Goal: Task Accomplishment & Management: Use online tool/utility

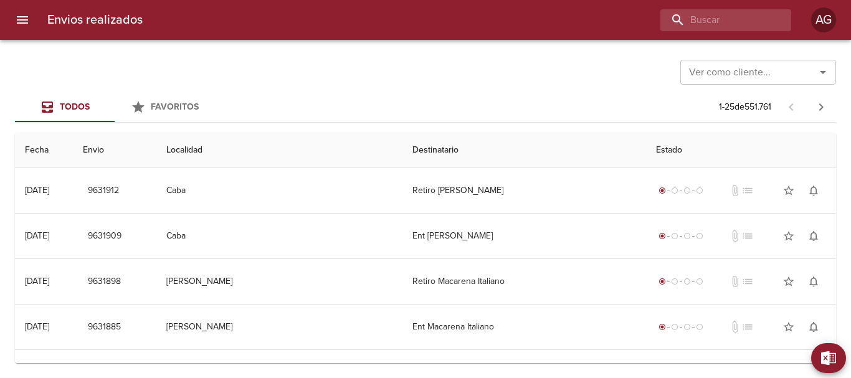
click at [31, 19] on button "menu" at bounding box center [22, 20] width 30 height 30
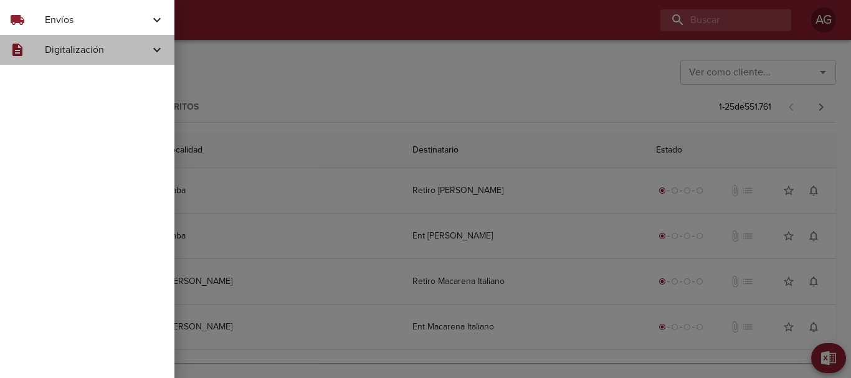
click at [69, 35] on div "description Digitalización" at bounding box center [87, 50] width 174 height 30
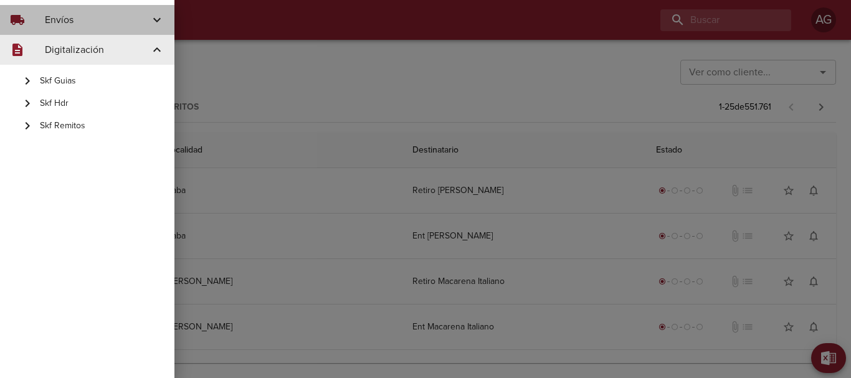
click at [95, 12] on span "Envíos" at bounding box center [97, 19] width 105 height 15
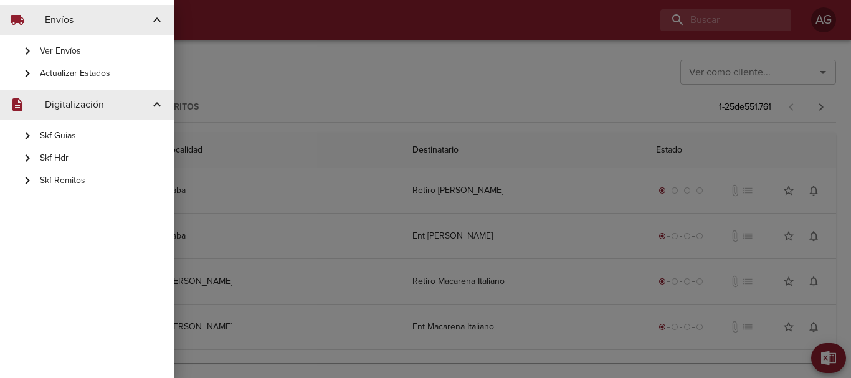
click at [95, 71] on span "Actualizar Estados" at bounding box center [102, 73] width 125 height 12
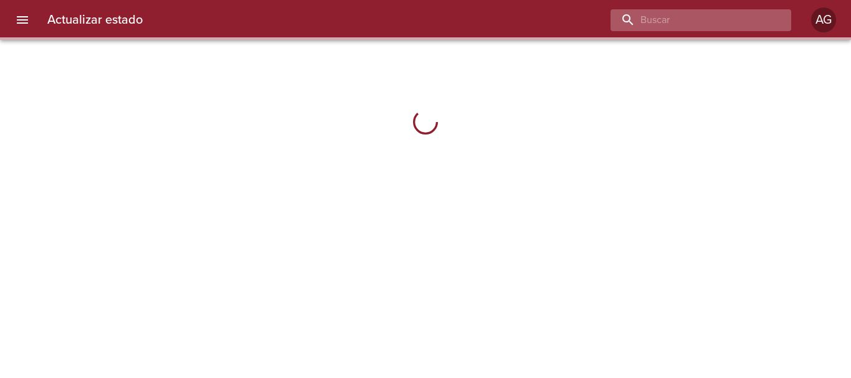
click at [683, 28] on input "buscar" at bounding box center [689, 20] width 159 height 22
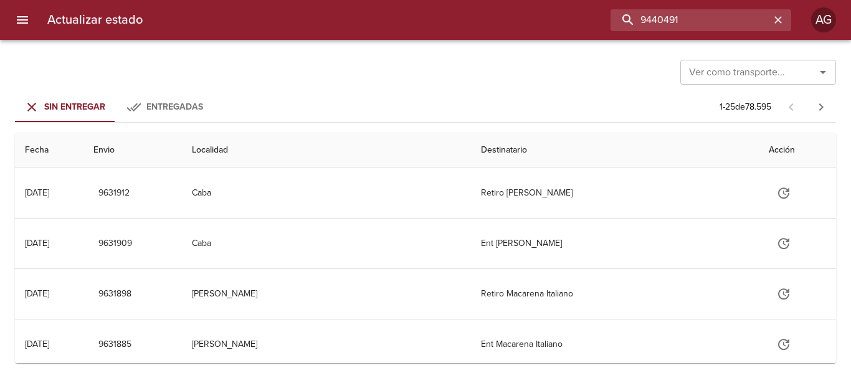
type input "9440491"
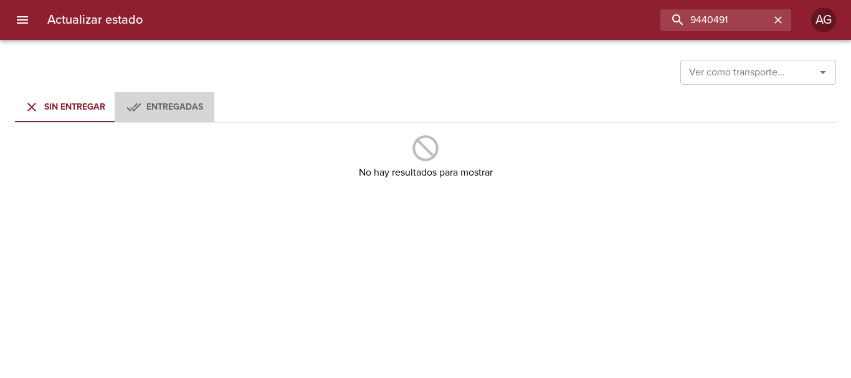
click at [136, 113] on icon "Tabs Envios" at bounding box center [133, 107] width 15 height 15
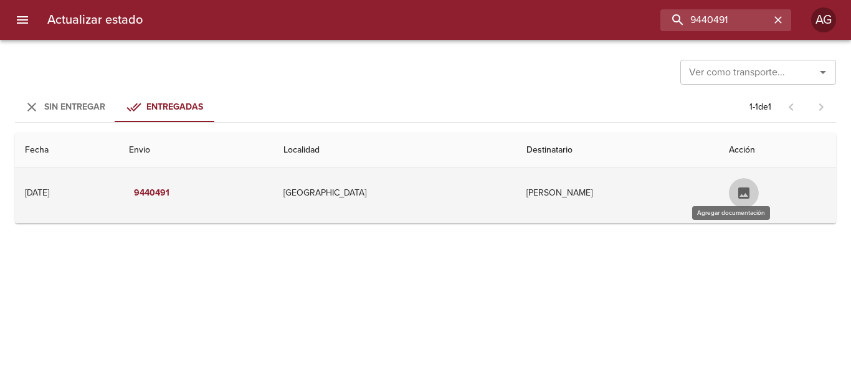
click at [737, 200] on icon "Tabla de envíos del cliente" at bounding box center [743, 193] width 15 height 15
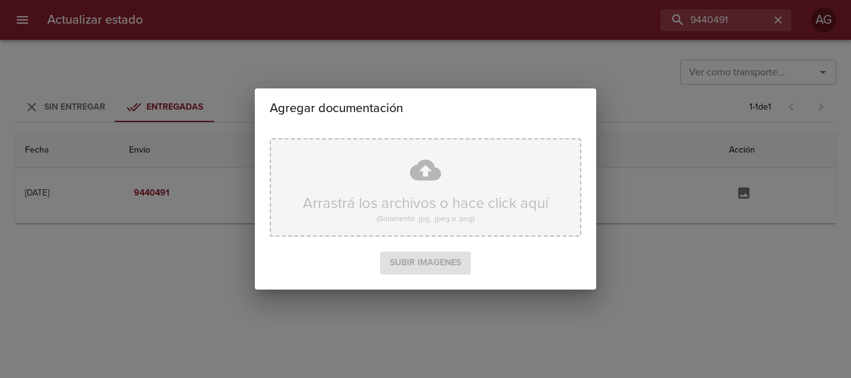
click at [463, 225] on div "Arrastrá los archivos o hace click aquí (Solamente .jpg, .jpeg o .png)" at bounding box center [425, 187] width 311 height 98
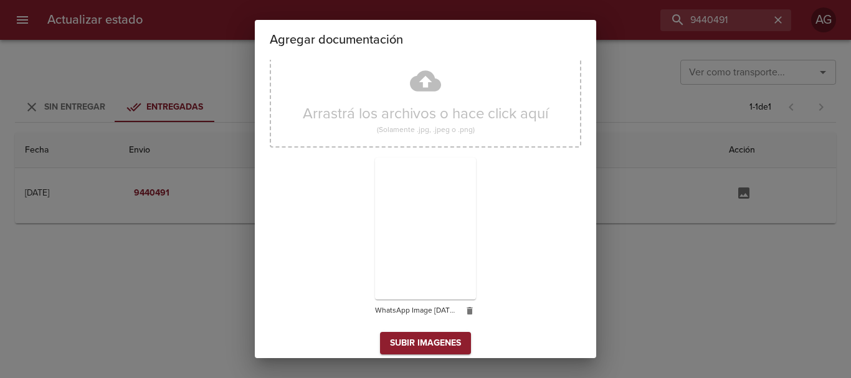
scroll to position [32, 0]
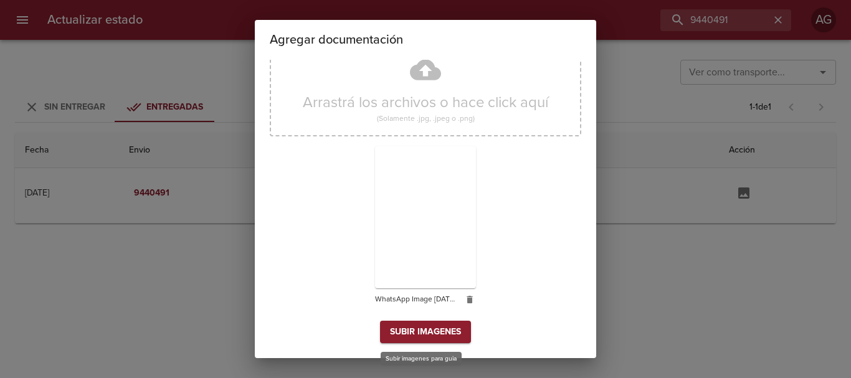
click at [443, 329] on span "Subir imagenes" at bounding box center [425, 332] width 71 height 16
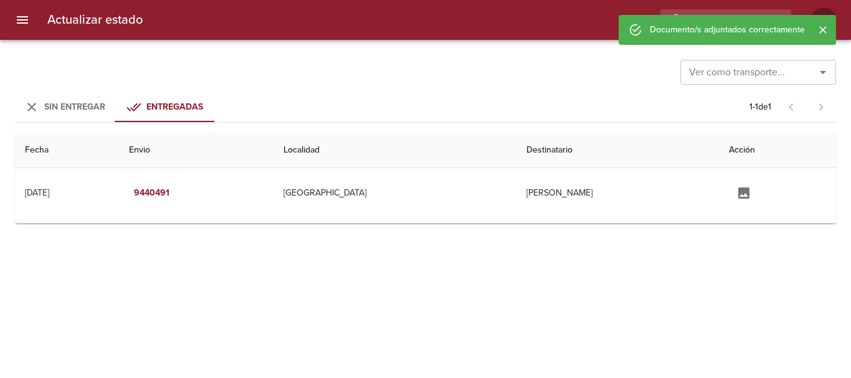
click at [608, 100] on div "Sin Entregar Entregadas 1 - 1 de 1" at bounding box center [425, 107] width 821 height 30
click at [18, 23] on icon "menu" at bounding box center [22, 19] width 11 height 7
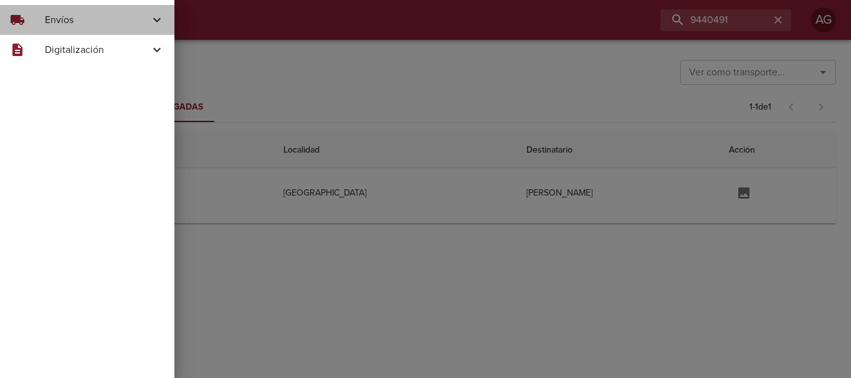
click at [58, 26] on span "Envíos" at bounding box center [97, 19] width 105 height 15
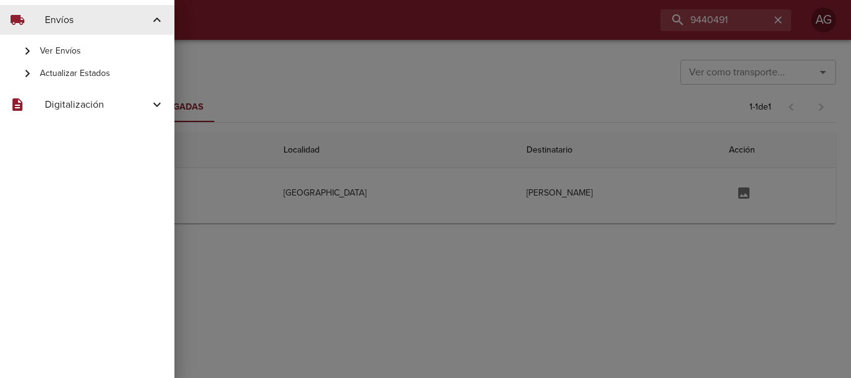
click at [73, 52] on span "Ver Envíos" at bounding box center [102, 51] width 125 height 12
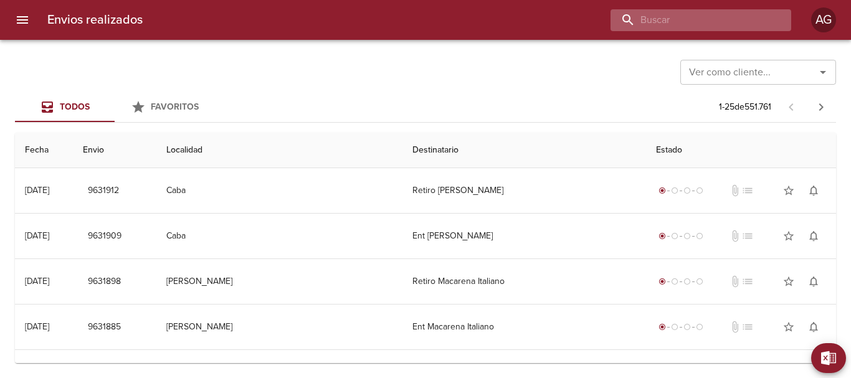
click at [744, 27] on input "buscar" at bounding box center [689, 20] width 159 height 22
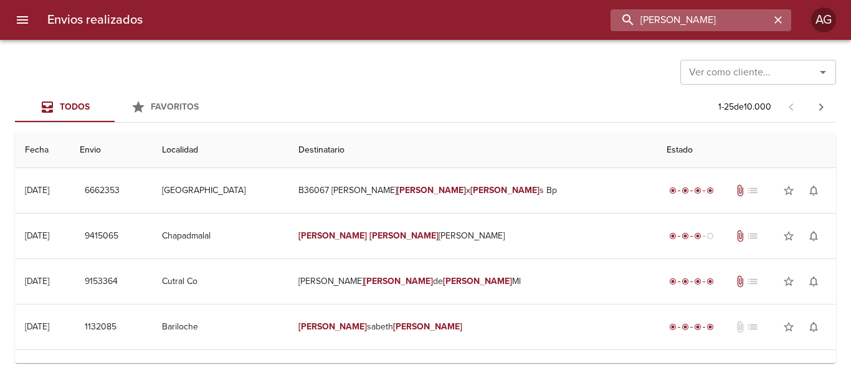
click at [683, 24] on input "[PERSON_NAME]" at bounding box center [689, 20] width 159 height 22
click at [682, 22] on input "9415065" at bounding box center [689, 20] width 159 height 22
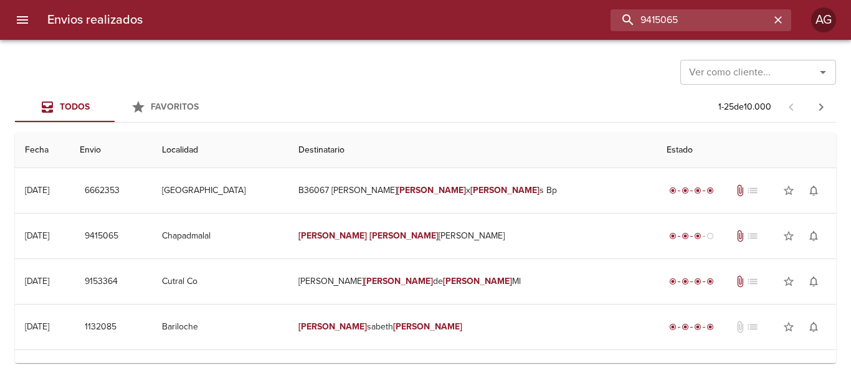
type input "9415065"
